Goal: Task Accomplishment & Management: Manage account settings

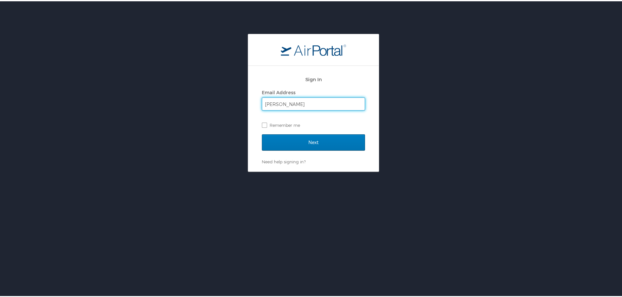
type input "[PERSON_NAME][EMAIL_ADDRESS][PERSON_NAME][DOMAIN_NAME]"
click at [262, 133] on input "Next" at bounding box center [313, 141] width 103 height 16
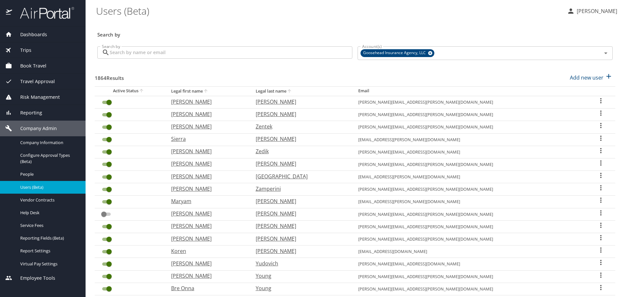
click at [204, 52] on input "Search by" at bounding box center [231, 52] width 243 height 12
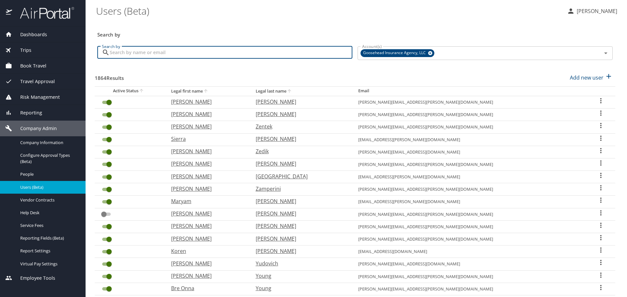
paste input "ernest.juarez@goosehead.com"
type input "ernest.juarez@goosehead.com"
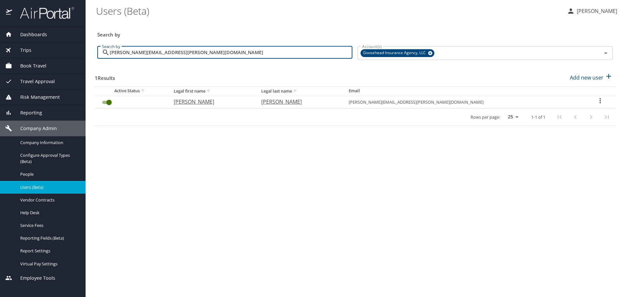
click at [105, 102] on input "User Search Table" at bounding box center [109, 103] width 24 height 8
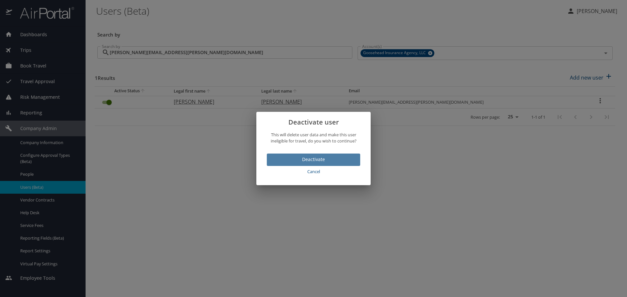
click at [286, 160] on span "Deactivate" at bounding box center [313, 160] width 83 height 8
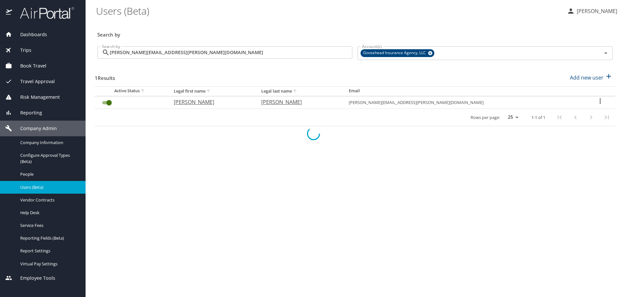
checkbox input "false"
